Goal: Transaction & Acquisition: Subscribe to service/newsletter

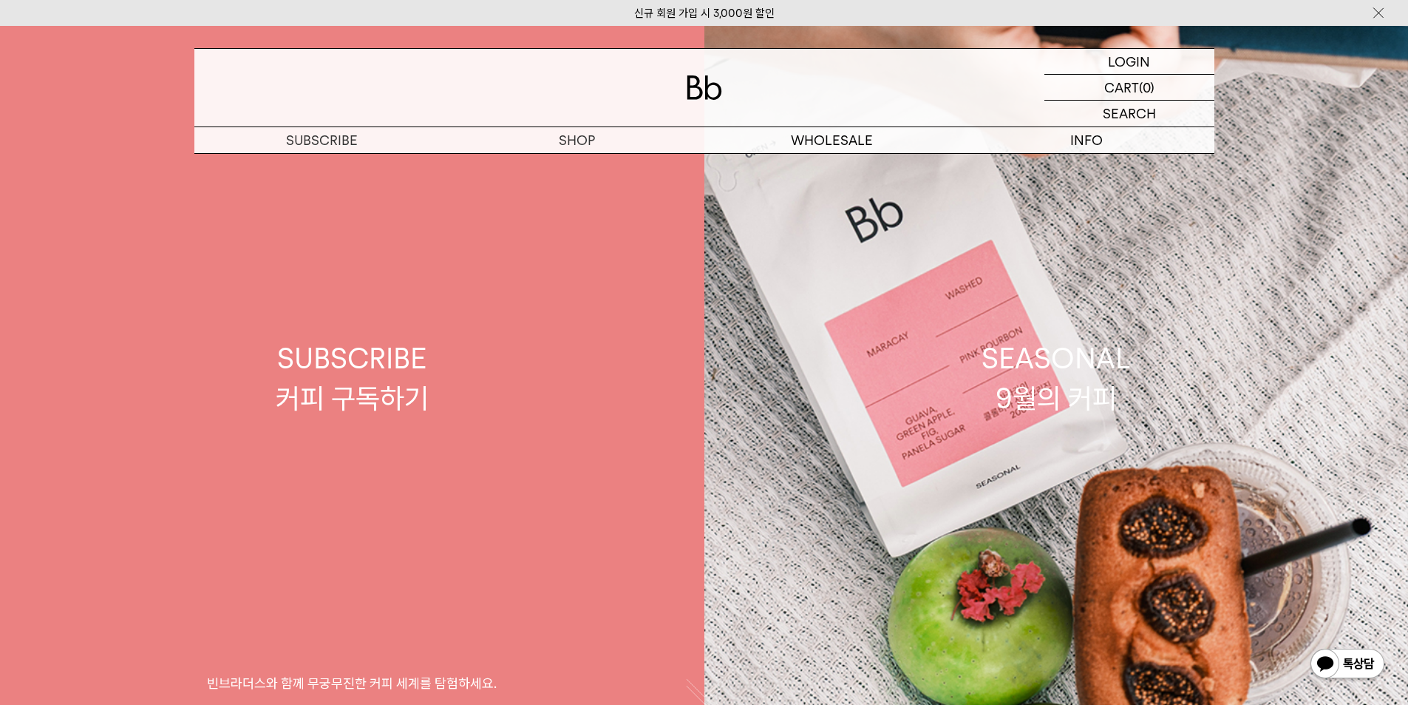
drag, startPoint x: 555, startPoint y: 695, endPoint x: 535, endPoint y: 700, distance: 19.9
click at [554, 694] on link "SUBSCRIBE 커피 구독하기 빈브라더스와 함께 무궁무진한 커피 세계를 탐험하세요." at bounding box center [352, 378] width 705 height 705
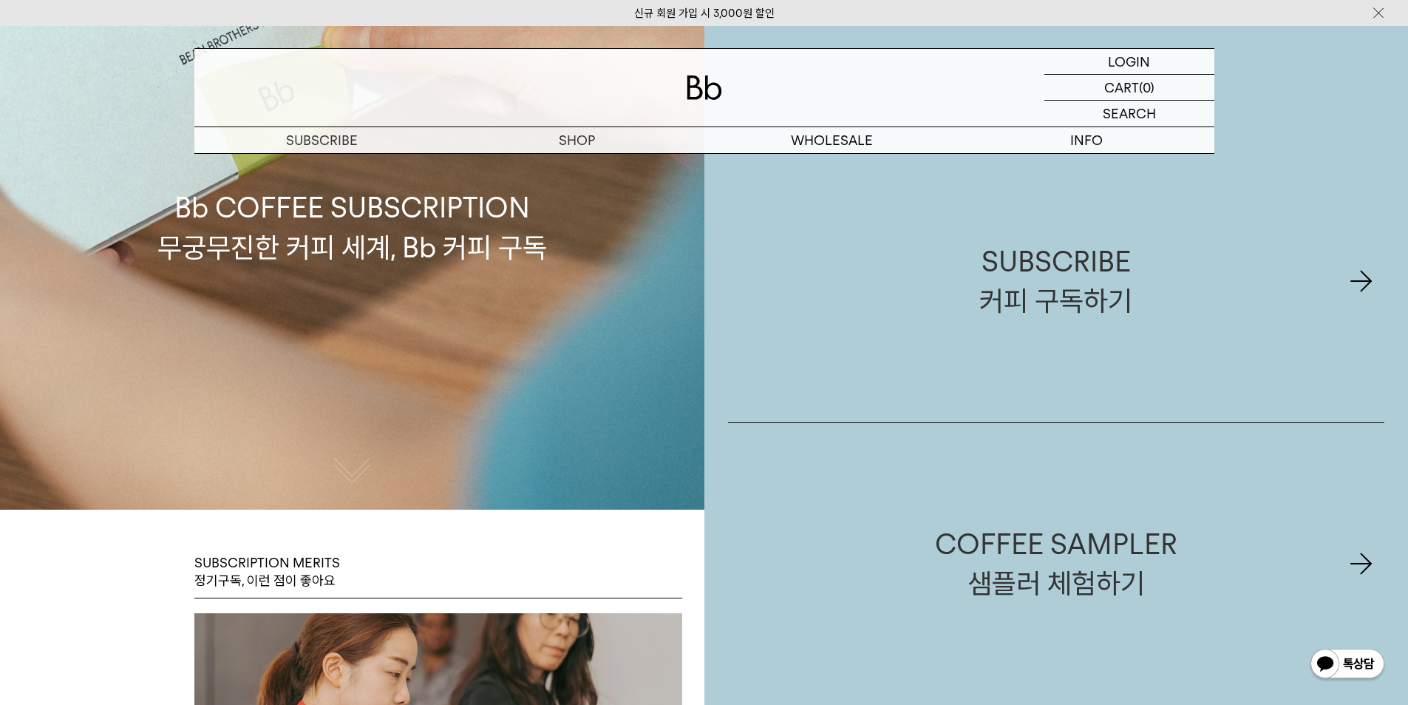
scroll to position [222, 0]
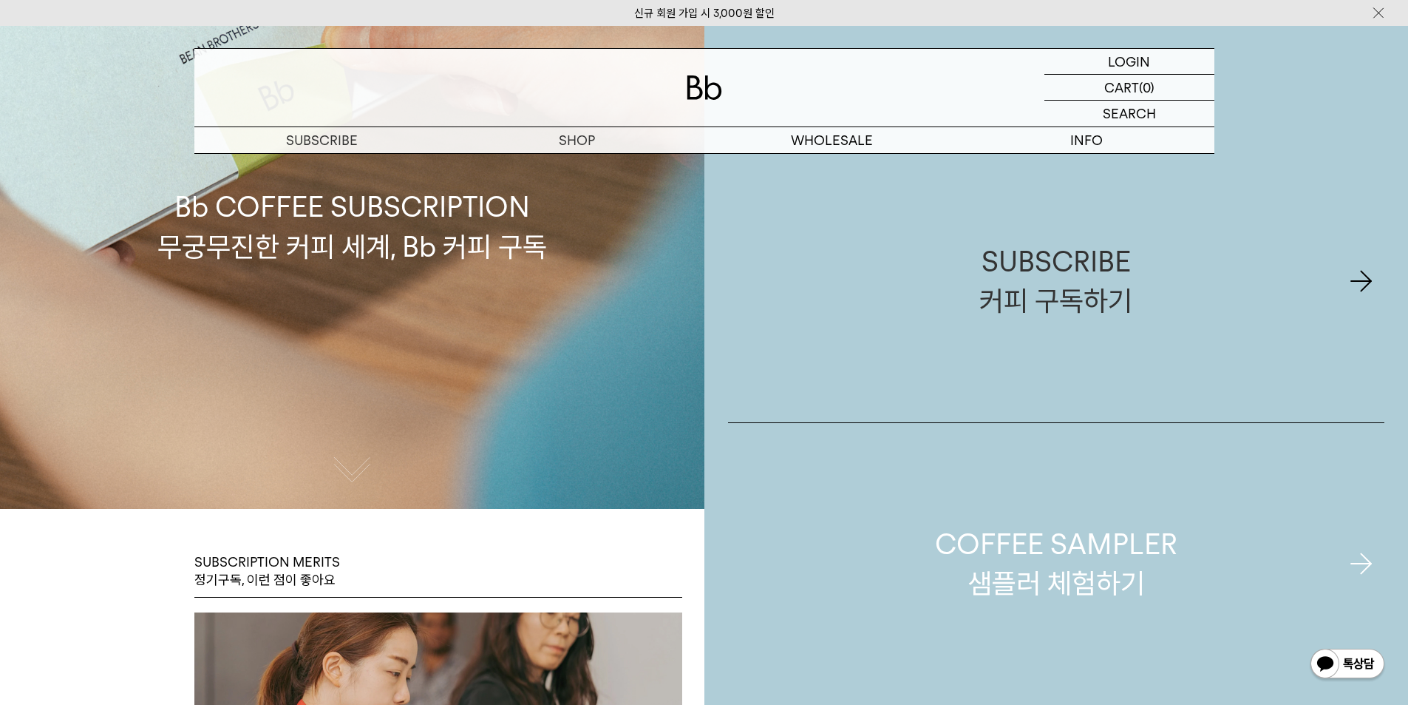
click at [892, 433] on link "COFFEE SAMPLER 샘플러 체험하기" at bounding box center [1056, 564] width 657 height 282
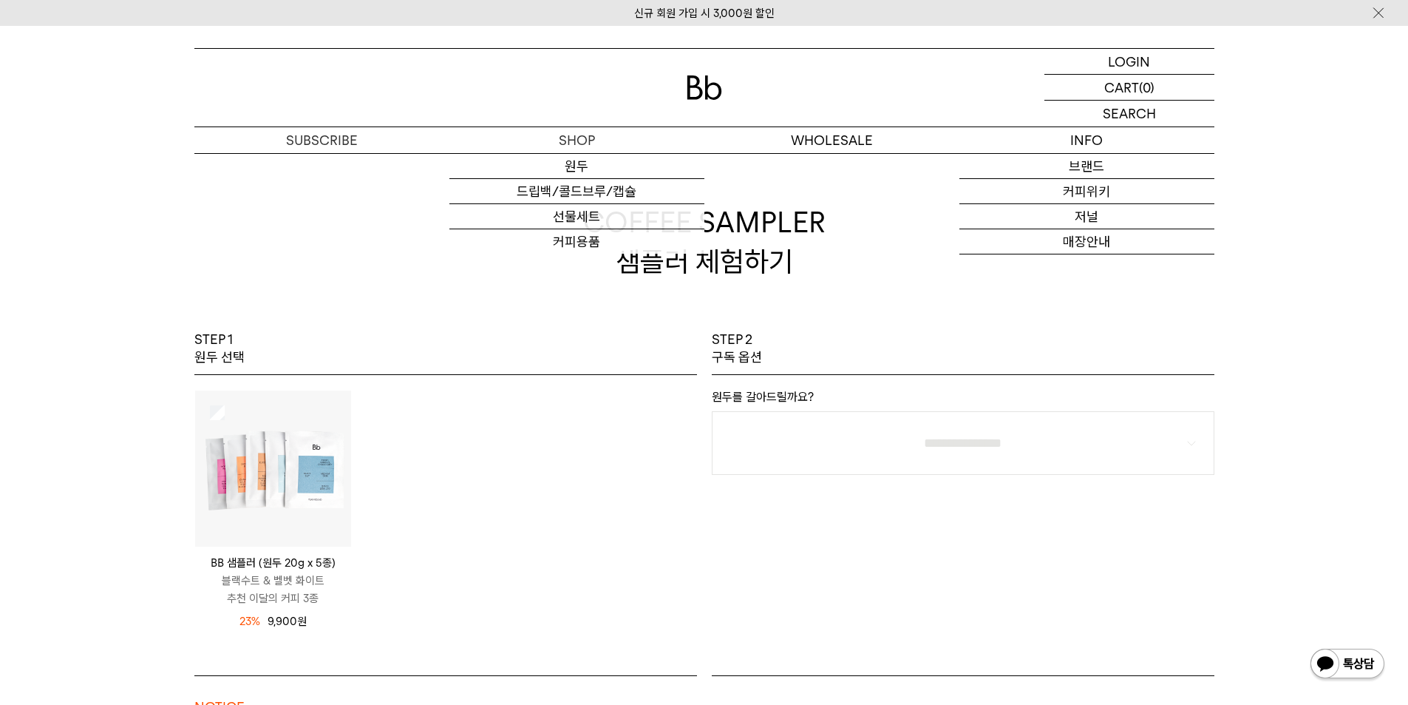
click at [689, 85] on img at bounding box center [704, 87] width 35 height 24
